Goal: Information Seeking & Learning: Learn about a topic

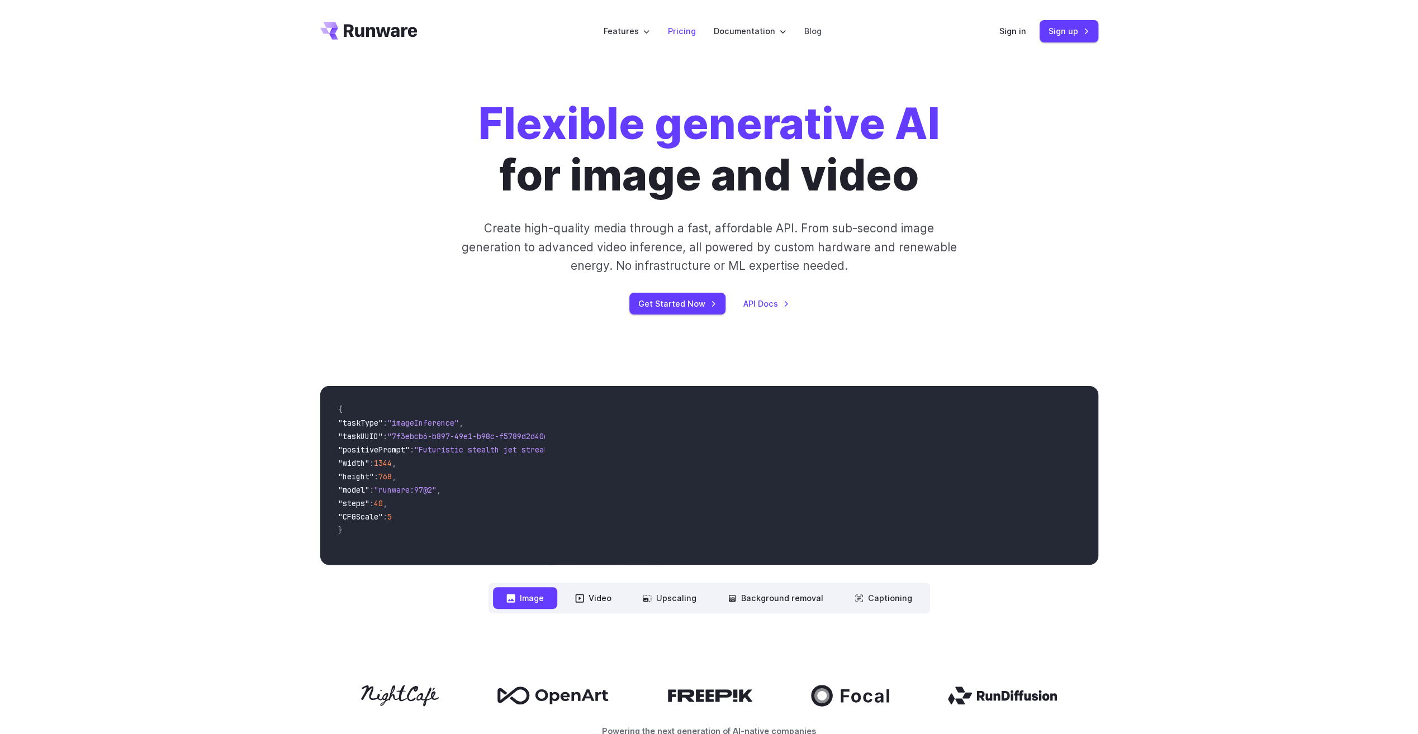
click at [681, 30] on link "Pricing" at bounding box center [682, 31] width 28 height 13
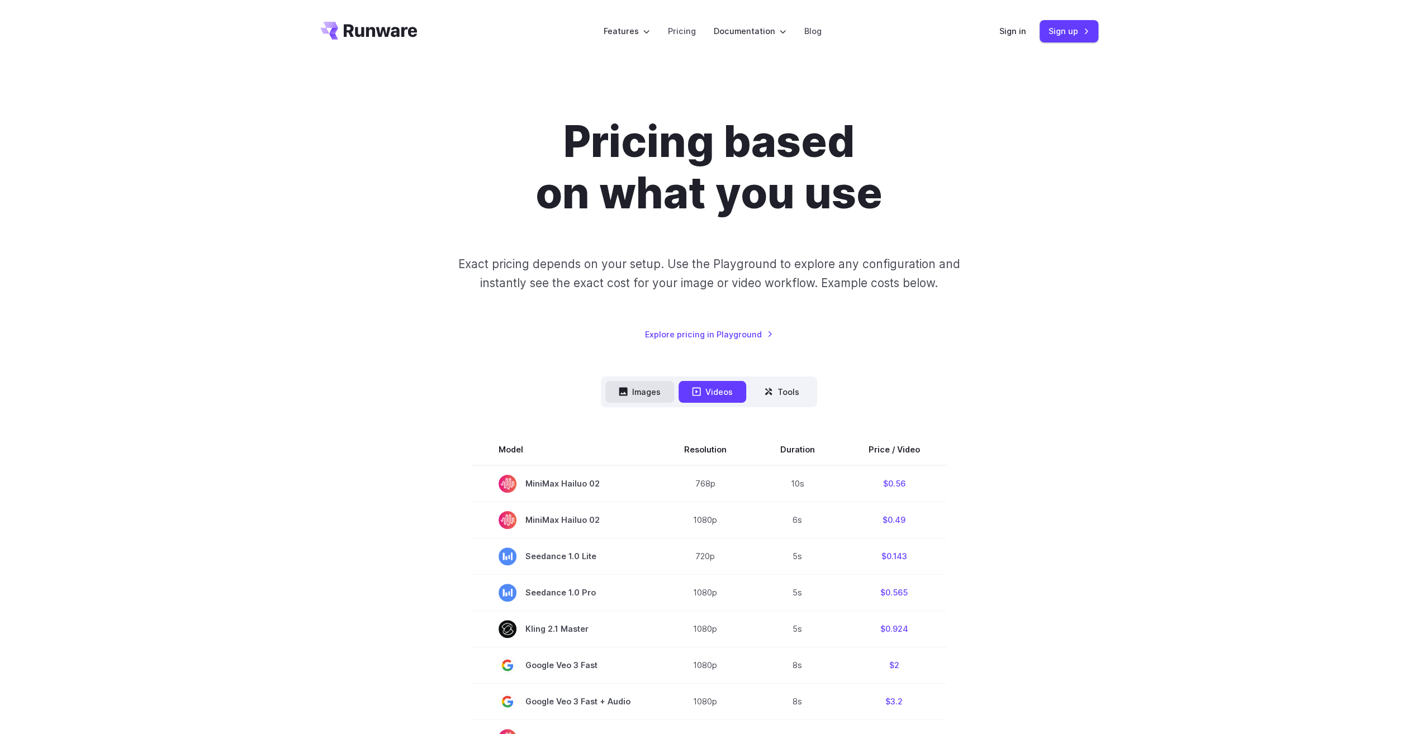
click at [655, 381] on button "Images" at bounding box center [639, 392] width 69 height 22
click at [650, 394] on button "Images" at bounding box center [639, 392] width 69 height 22
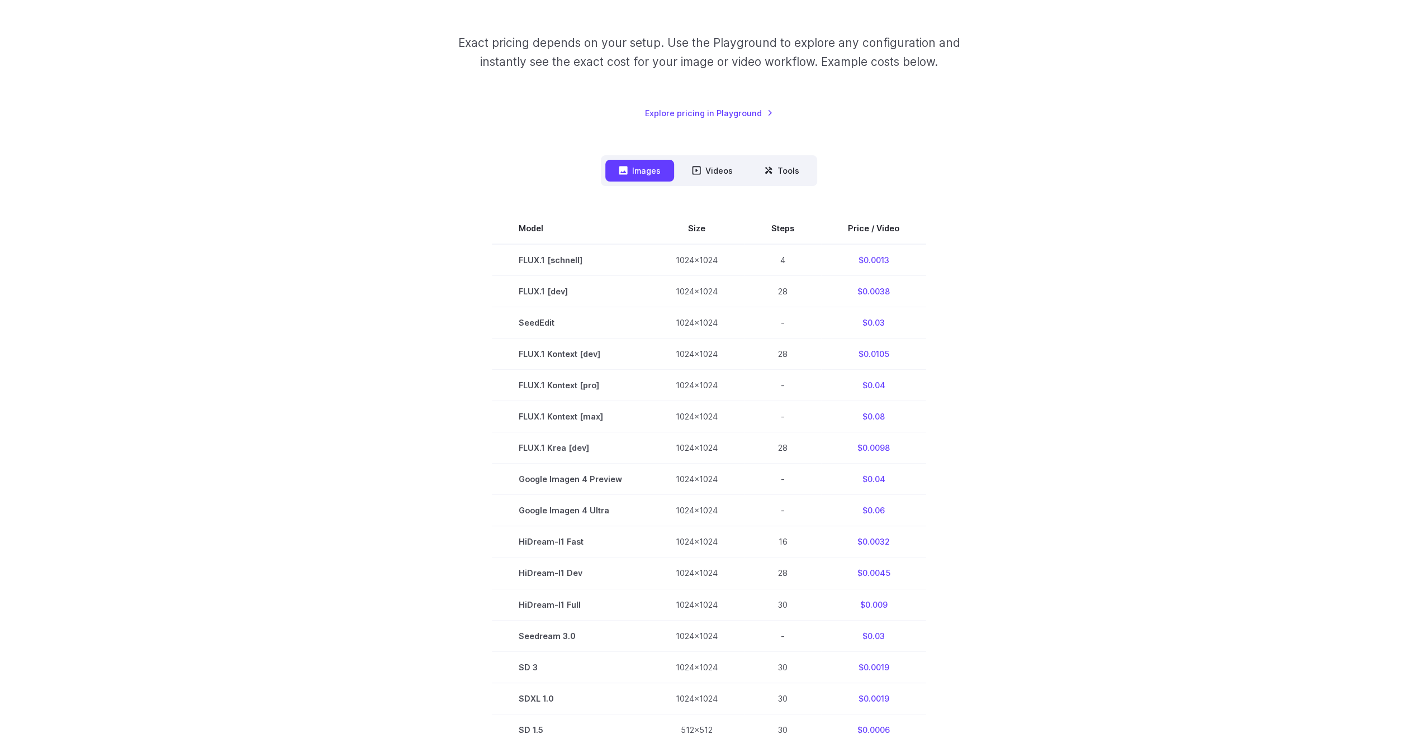
scroll to position [224, 0]
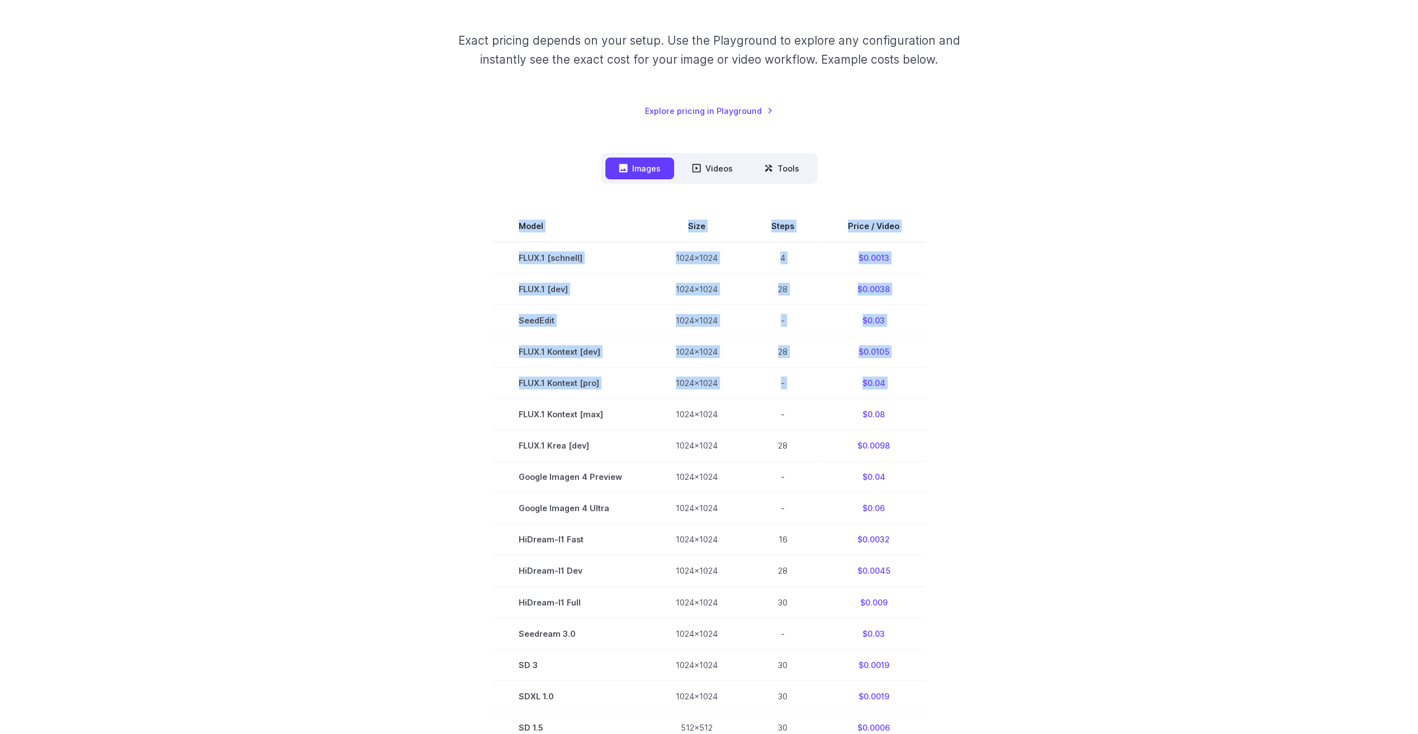
drag, startPoint x: 510, startPoint y: 419, endPoint x: 970, endPoint y: 411, distance: 460.0
click at [970, 411] on section "Model Size Steps Price / Video FLUX.1 [schnell] 1024x1024 4 $0.0013 FLUX.1 [dev…" at bounding box center [709, 477] width 778 height 533
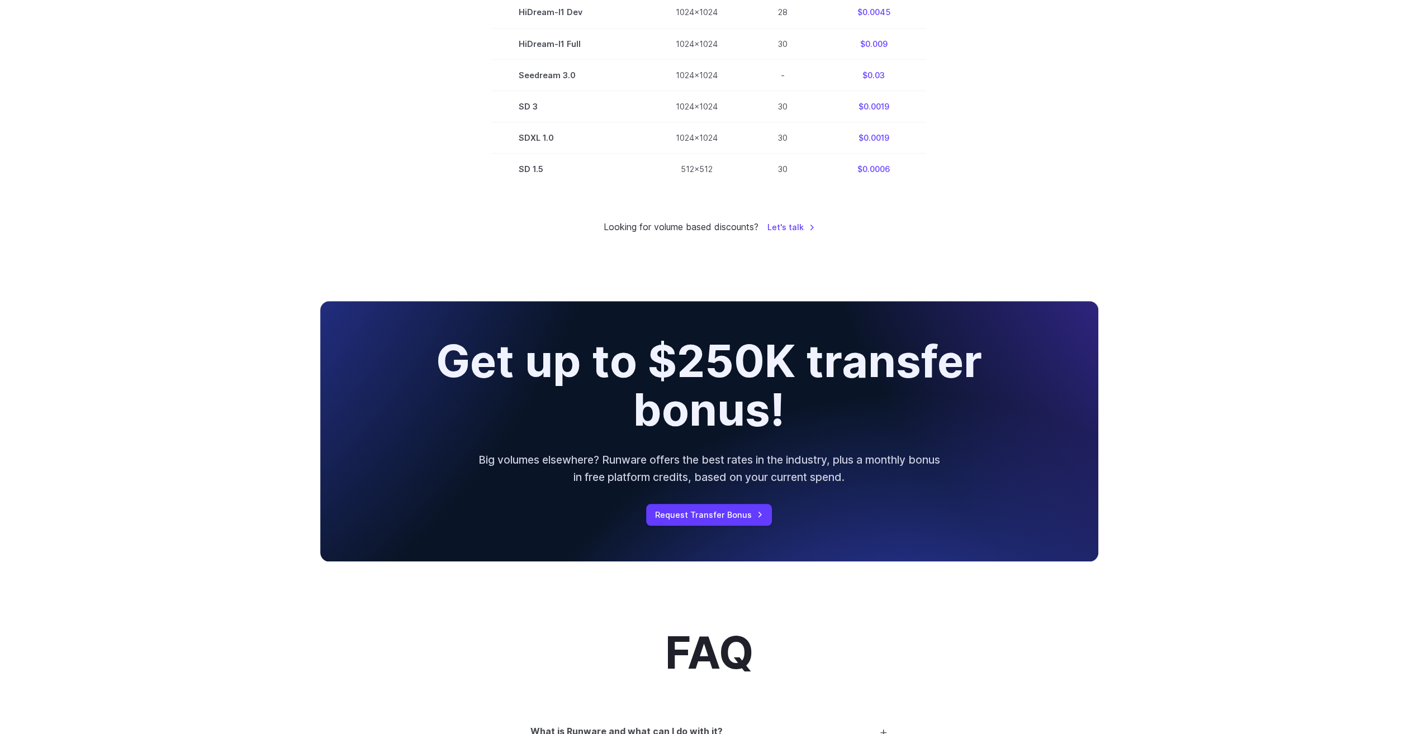
scroll to position [1006, 0]
